Goal: Information Seeking & Learning: Check status

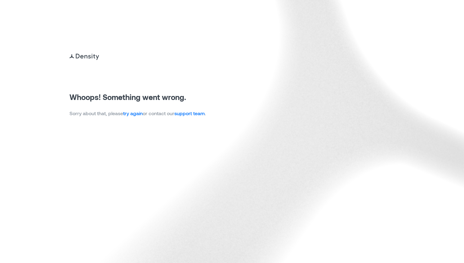
click at [131, 114] on link "try again" at bounding box center [133, 113] width 20 height 6
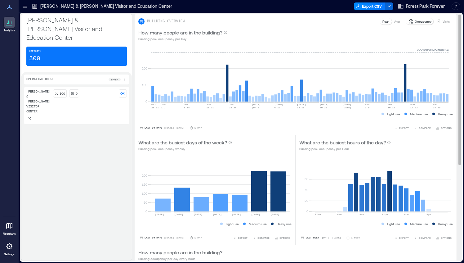
click at [443, 21] on p "Visits" at bounding box center [446, 21] width 7 height 5
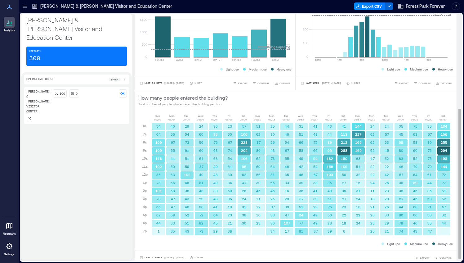
scroll to position [158, 0]
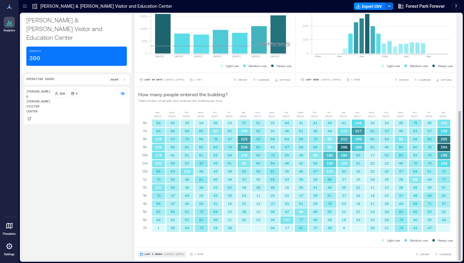
click at [149, 254] on span "Last 3 Weeks" at bounding box center [154, 254] width 18 height 0
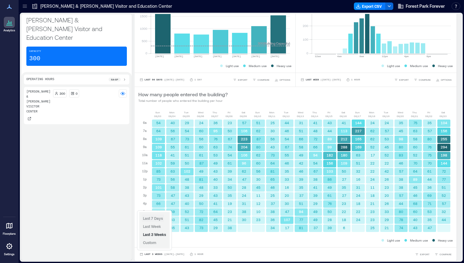
click at [154, 218] on span "Last 7 Days" at bounding box center [153, 218] width 20 height 4
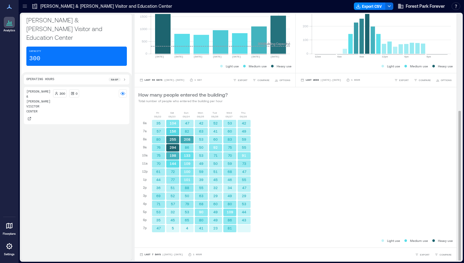
scroll to position [157, 0]
click at [146, 255] on span "Last 7 Days" at bounding box center [153, 255] width 16 height 0
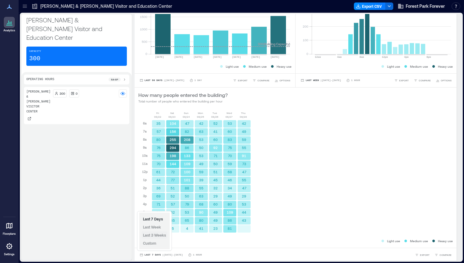
click at [155, 232] on span "Last 3 Weeks" at bounding box center [154, 234] width 23 height 5
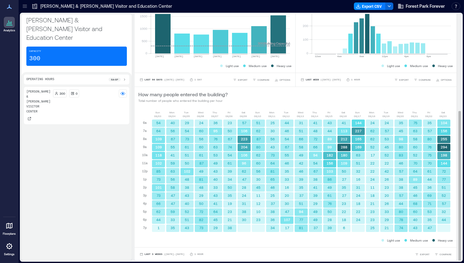
scroll to position [0, 2]
drag, startPoint x: 423, startPoint y: 122, endPoint x: 428, endPoint y: 229, distance: 107.5
click at [428, 229] on div "35 57 80 76 75 70 61 44 36 69 71 53 35 47" at bounding box center [430, 175] width 14 height 113
copy div "35 57 80 76 75 70 61 44 36 69 71 53 35 47"
drag, startPoint x: 437, startPoint y: 120, endPoint x: 442, endPoint y: 221, distance: 101.0
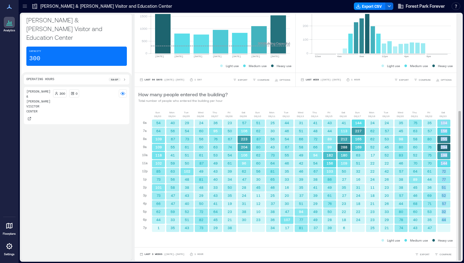
click at [442, 221] on div "104 156 255 294 198 144 72 77 51 52 57 32 44" at bounding box center [444, 175] width 14 height 113
copy div "104 156 255 294 198 144 72 77 51 52 57 32 44"
drag, startPoint x: 382, startPoint y: 121, endPoint x: 386, endPoint y: 228, distance: 107.5
click at [386, 228] on div "24 57 53 45 52 22 42 26 23 20 26 33 29 21" at bounding box center [387, 175] width 14 height 113
copy div "24 57 53 45 52 22 42 26 23 20 26 33 29 21"
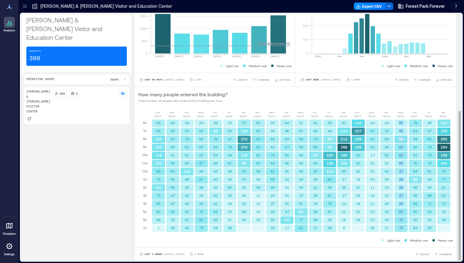
drag, startPoint x: 395, startPoint y: 122, endPoint x: 400, endPoint y: 228, distance: 106.3
click at [400, 228] on div "35 45 98 80 83 46 57 38 38 57 44 80 78 74" at bounding box center [401, 175] width 14 height 113
copy div "35 45 98 80 83 46 57 38 38 57 44 80 78 74"
drag, startPoint x: 412, startPoint y: 120, endPoint x: 421, endPoint y: 188, distance: 68.5
click at [421, 188] on div "6a 7a 8a 9a 10a 11a 12p 1p 2p 3p 4p 5p 6p 7p 54 64 109 109 118 102 85 73 101 73…" at bounding box center [294, 175] width 313 height 114
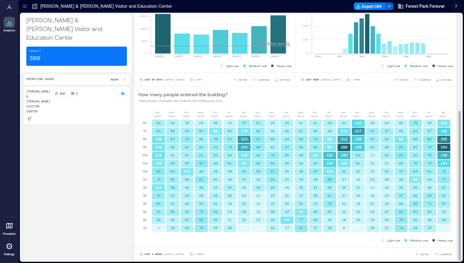
drag, startPoint x: 421, startPoint y: 188, endPoint x: 408, endPoint y: 122, distance: 67.3
click at [409, 122] on rect at bounding box center [415, 122] width 13 height 7
drag, startPoint x: 408, startPoint y: 122, endPoint x: 414, endPoint y: 228, distance: 106.0
click at [414, 228] on div "75 63 58 60 52 70 64 89 45 46 68 60 40 43" at bounding box center [415, 175] width 14 height 113
copy div "75 63 58 60 52 70 64 89 45 46 68 60 40 43"
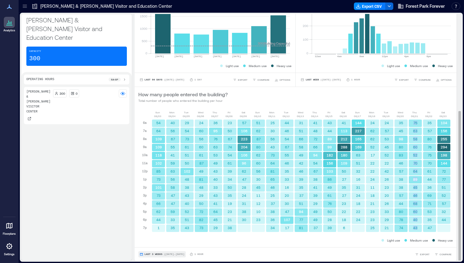
click at [150, 254] on span "Last 3 Weeks" at bounding box center [154, 254] width 18 height 0
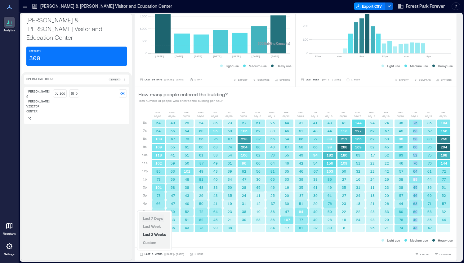
click at [153, 217] on span "Last 7 Days" at bounding box center [153, 218] width 20 height 4
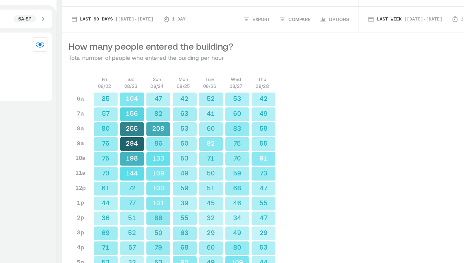
scroll to position [1, 0]
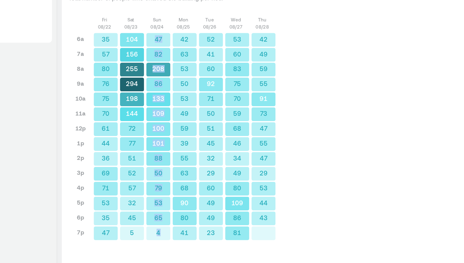
drag, startPoint x: 182, startPoint y: 119, endPoint x: 187, endPoint y: 227, distance: 108.7
click at [187, 227] on div "47 82 208 86 133 109 100 101 88 50 79 53 65 4" at bounding box center [187, 175] width 14 height 113
copy div "47 82 208 86 133 109 100 101 88 50 79 53 65 4"
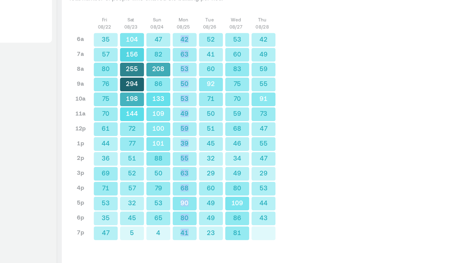
drag, startPoint x: 198, startPoint y: 120, endPoint x: 202, endPoint y: 225, distance: 105.6
click at [202, 225] on div "42 63 53 50 53 49 59 39 55 63 68 90 80 41" at bounding box center [201, 175] width 14 height 113
copy div "42 63 53 50 53 49 59 39 55 63 68 90 80 41"
drag, startPoint x: 213, startPoint y: 119, endPoint x: 216, endPoint y: 227, distance: 107.7
click at [216, 227] on div "52 41 60 92 71 50 51 45 32 29 60 49 49 23" at bounding box center [216, 175] width 14 height 113
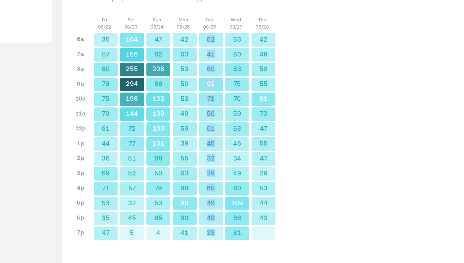
copy div "52 41 60 92 71 50 51 45 32 29 60 49 49 23"
drag, startPoint x: 226, startPoint y: 120, endPoint x: 231, endPoint y: 227, distance: 107.5
click at [231, 227] on div "53 60 83 75 70 59 68 46 34 49 80 109 86 81" at bounding box center [230, 175] width 14 height 113
copy div "53 60 83 75 70 59 68 46 34 49 80 109 86 81"
drag, startPoint x: 240, startPoint y: 120, endPoint x: 245, endPoint y: 219, distance: 98.5
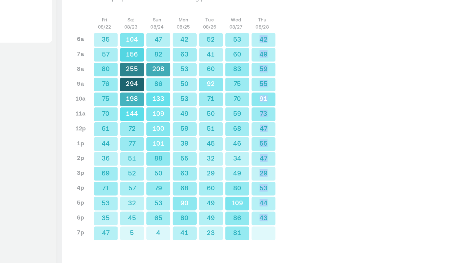
click at [245, 219] on div "42 49 59 55 91 73 47 55 47 29 53 44 43" at bounding box center [244, 175] width 14 height 113
copy div "42 49 59 55 91 73 47 55 47 29 53 44 43"
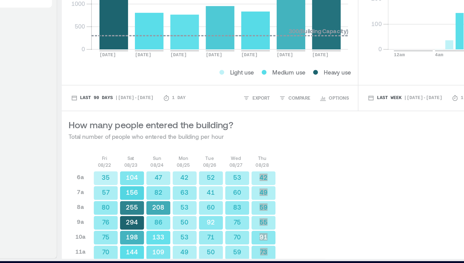
scroll to position [0, 0]
